Goal: Transaction & Acquisition: Purchase product/service

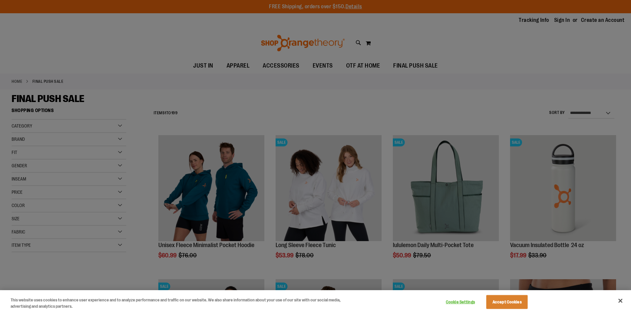
click at [86, 41] on div at bounding box center [315, 156] width 631 height 313
drag, startPoint x: 440, startPoint y: 119, endPoint x: 439, endPoint y: 115, distance: 3.7
click at [440, 118] on div at bounding box center [315, 156] width 631 height 313
click at [620, 300] on button "Close" at bounding box center [620, 301] width 15 height 15
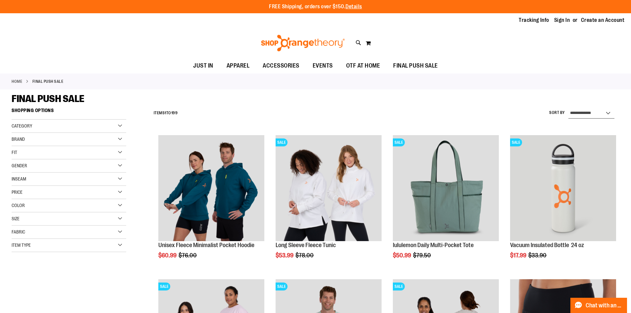
click at [608, 113] on select "**********" at bounding box center [592, 113] width 46 height 11
select select "*********"
click at [569, 108] on select "**********" at bounding box center [592, 113] width 46 height 11
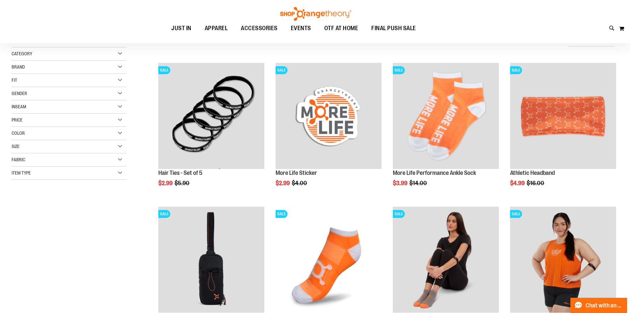
scroll to position [72, 0]
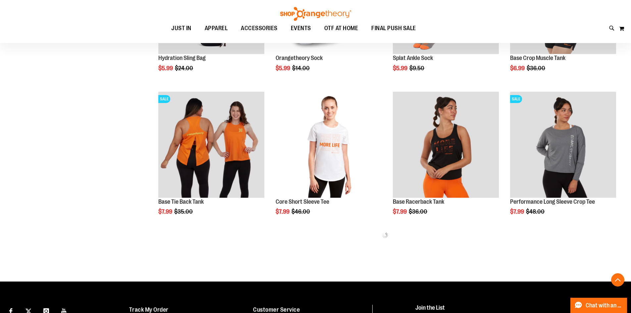
scroll to position [370, 0]
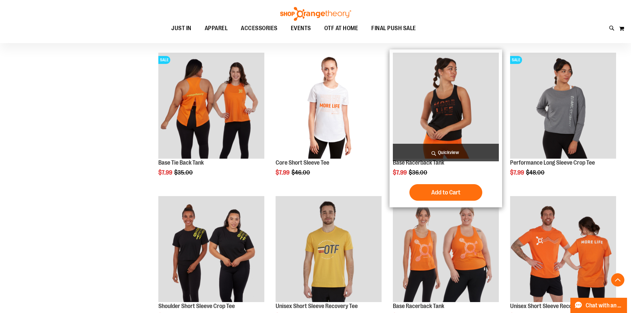
click at [442, 107] on img "product" at bounding box center [446, 106] width 106 height 106
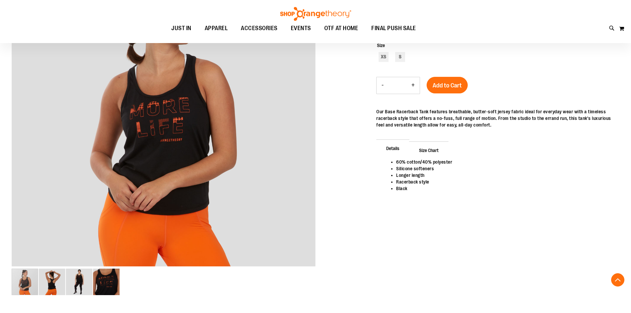
scroll to position [132, 0]
click at [508, 279] on div at bounding box center [316, 134] width 608 height 340
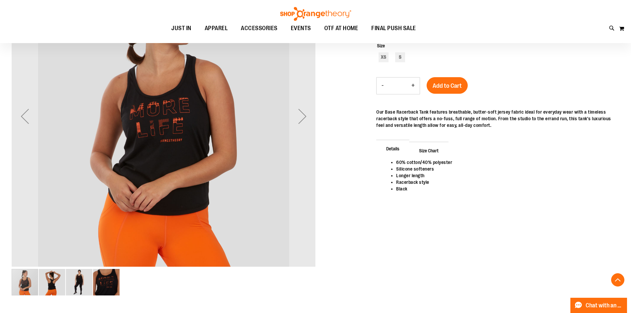
click at [54, 287] on img "image 2 of 4" at bounding box center [52, 282] width 27 height 27
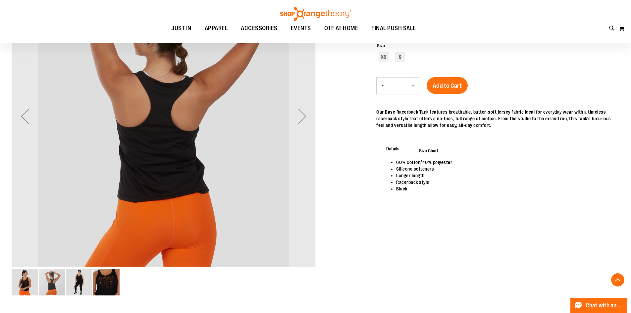
click at [79, 280] on img "image 3 of 4" at bounding box center [79, 282] width 27 height 27
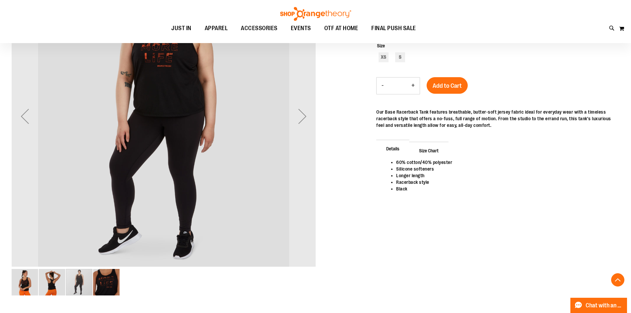
click at [107, 282] on img "image 4 of 4" at bounding box center [106, 282] width 27 height 27
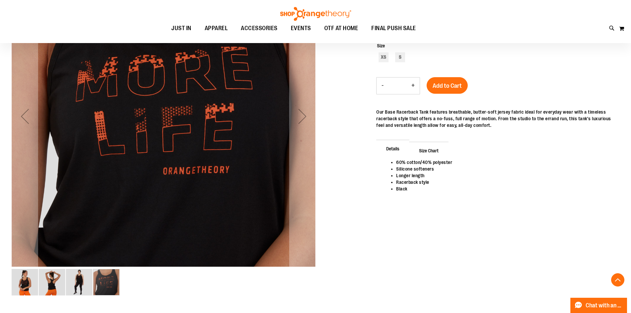
click at [23, 281] on img "image 1 of 4" at bounding box center [25, 282] width 27 height 27
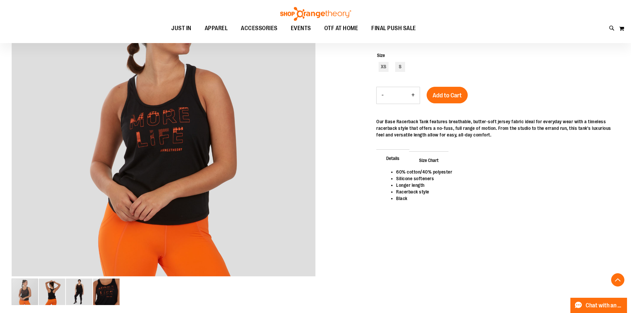
scroll to position [132, 0]
